Goal: Check status

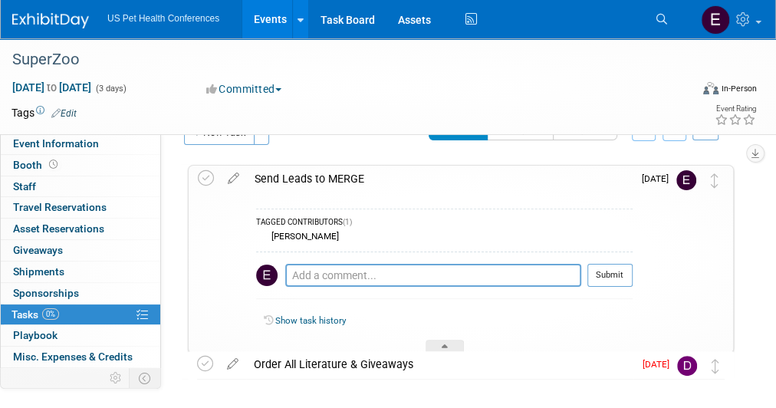
scroll to position [33, 0]
click at [203, 173] on icon at bounding box center [206, 179] width 16 height 16
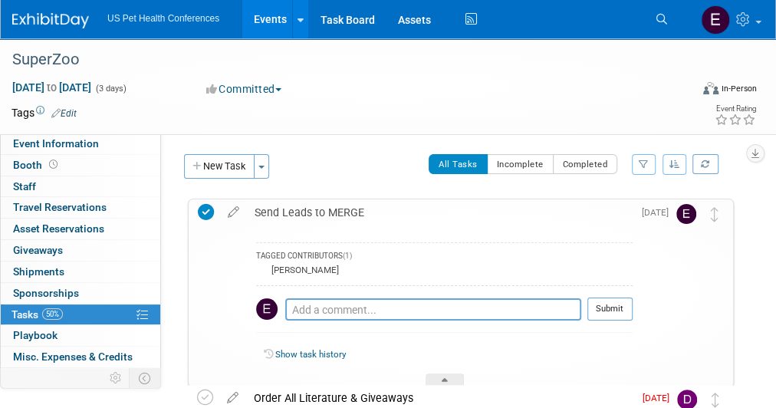
scroll to position [97, 0]
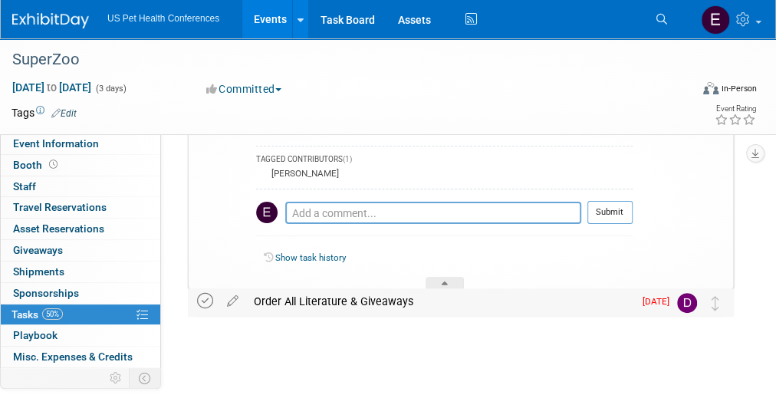
click at [202, 300] on icon at bounding box center [205, 301] width 16 height 16
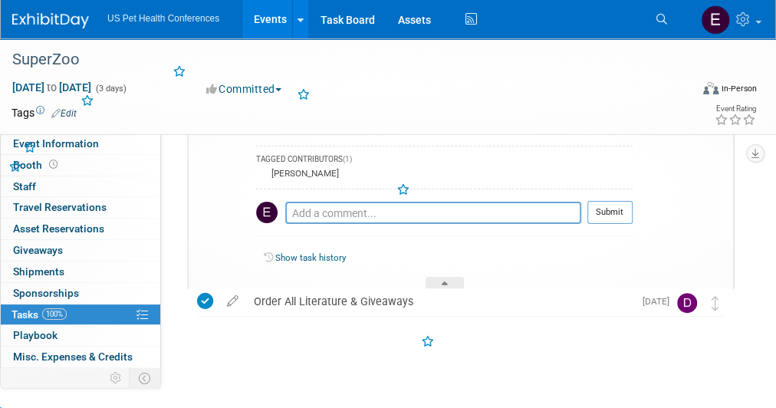
scroll to position [0, 0]
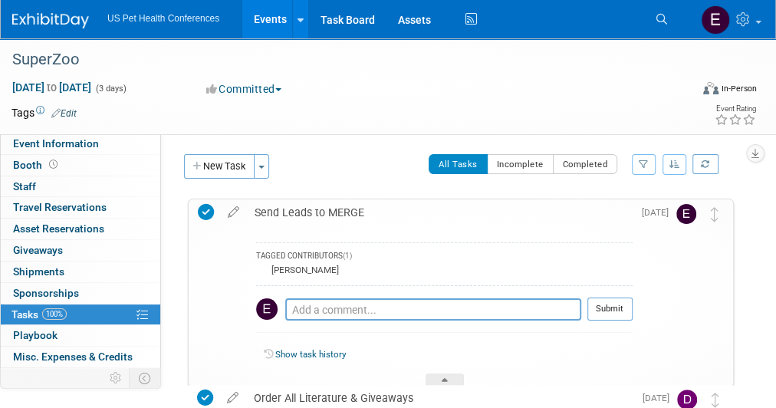
click at [51, 25] on img at bounding box center [50, 20] width 77 height 15
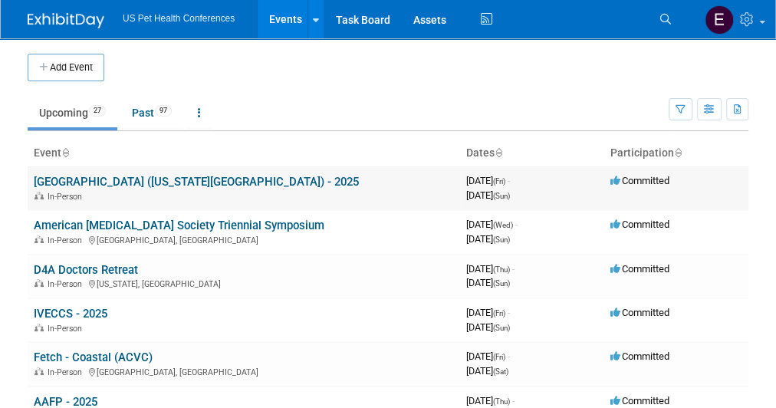
click at [175, 182] on link "Fetch Central (Kansas City) - 2025" at bounding box center [196, 182] width 325 height 14
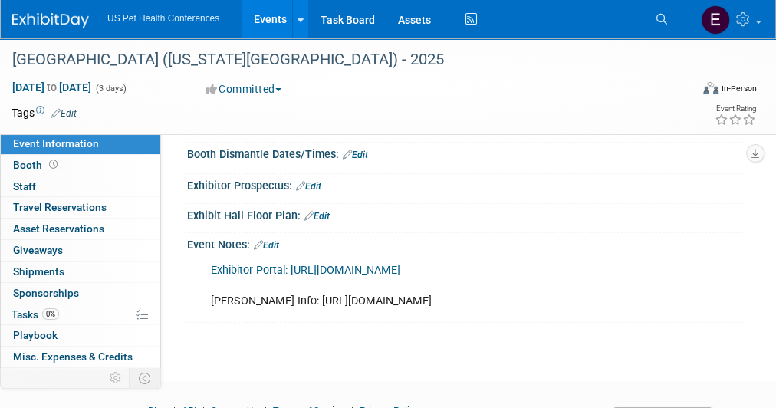
scroll to position [256, 0]
click at [343, 268] on link "Exhibitor Portal: [URL][DOMAIN_NAME]" at bounding box center [305, 270] width 189 height 13
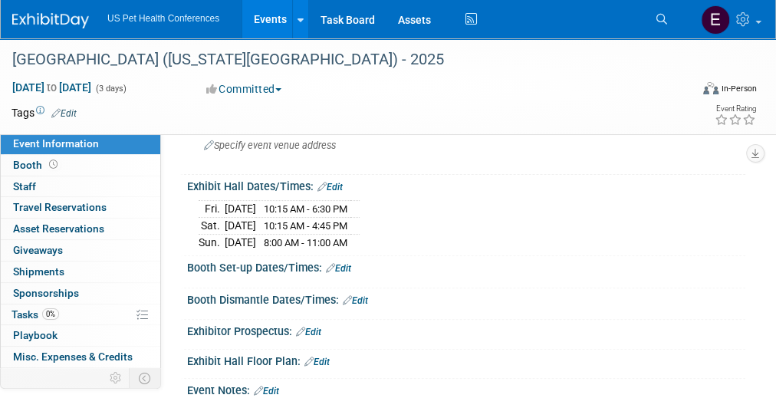
scroll to position [0, 0]
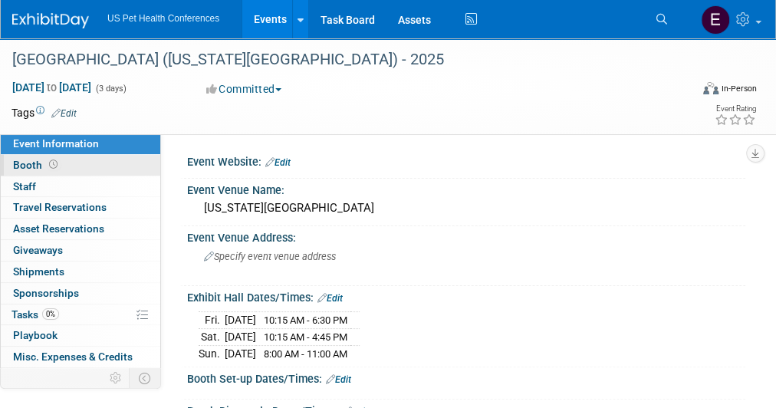
click at [90, 155] on link "Booth" at bounding box center [80, 165] width 159 height 21
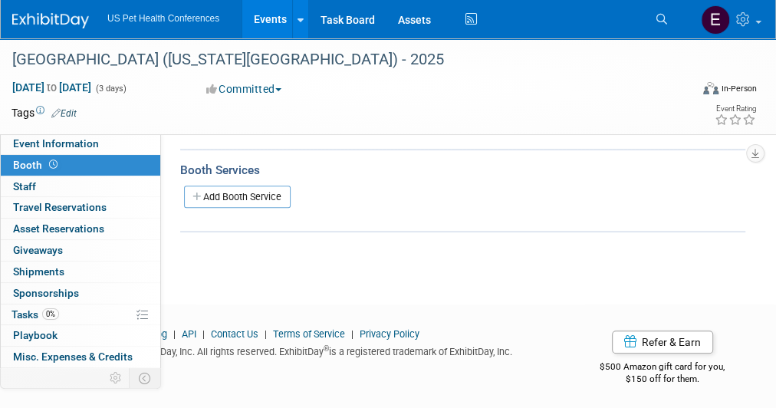
scroll to position [205, 0]
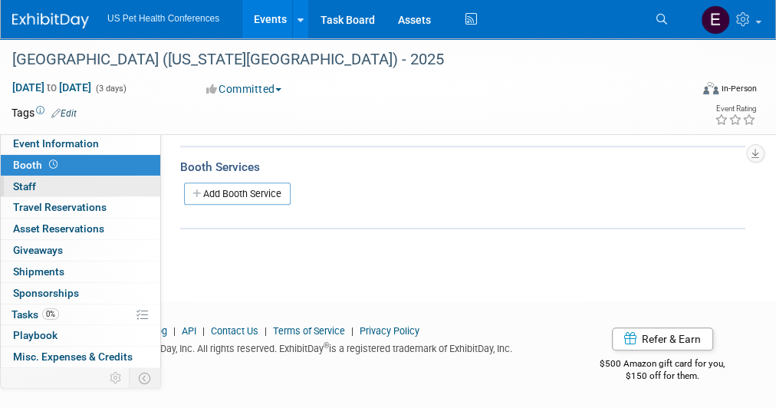
click at [18, 189] on span "Staff 0" at bounding box center [24, 186] width 23 height 12
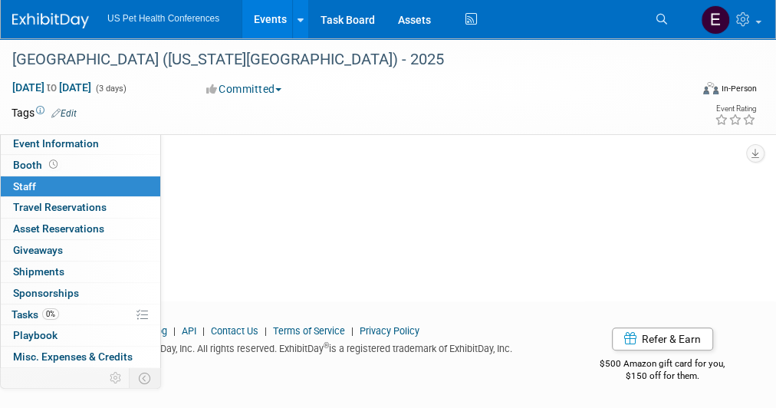
scroll to position [0, 0]
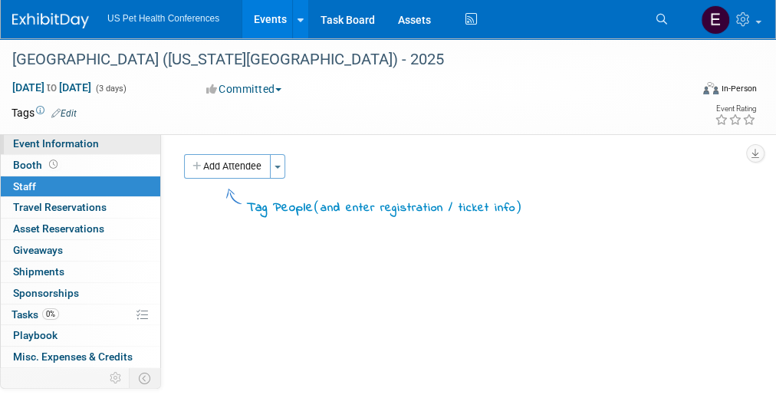
click at [67, 149] on span "Event Information" at bounding box center [56, 143] width 86 height 12
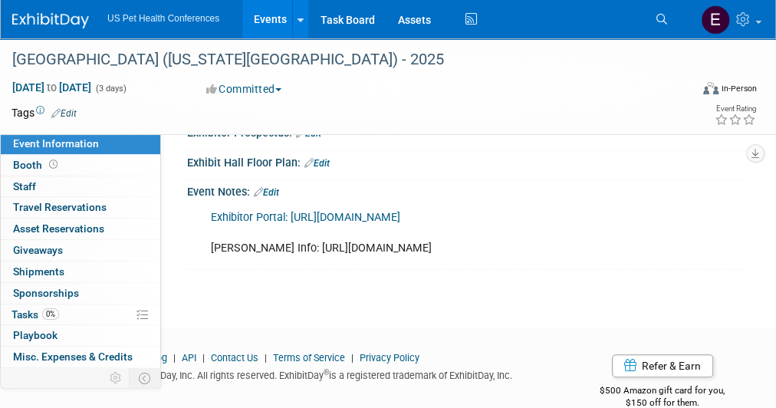
scroll to position [346, 0]
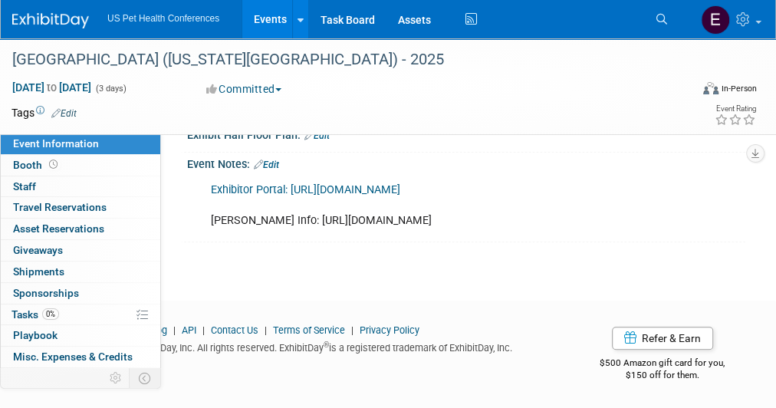
click at [383, 183] on link "Exhibitor Portal: [URL][DOMAIN_NAME]" at bounding box center [305, 189] width 189 height 13
